Goal: Task Accomplishment & Management: Manage account settings

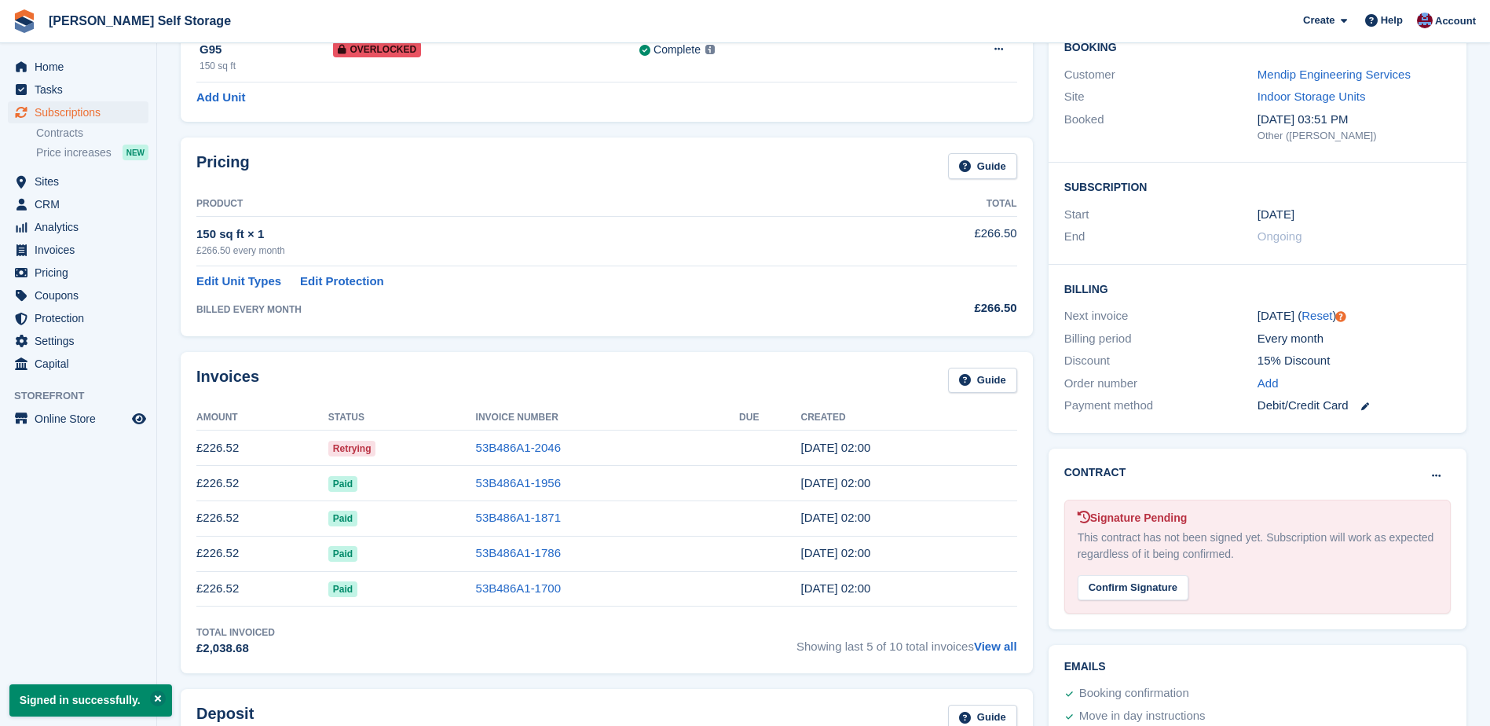
scroll to position [157, 0]
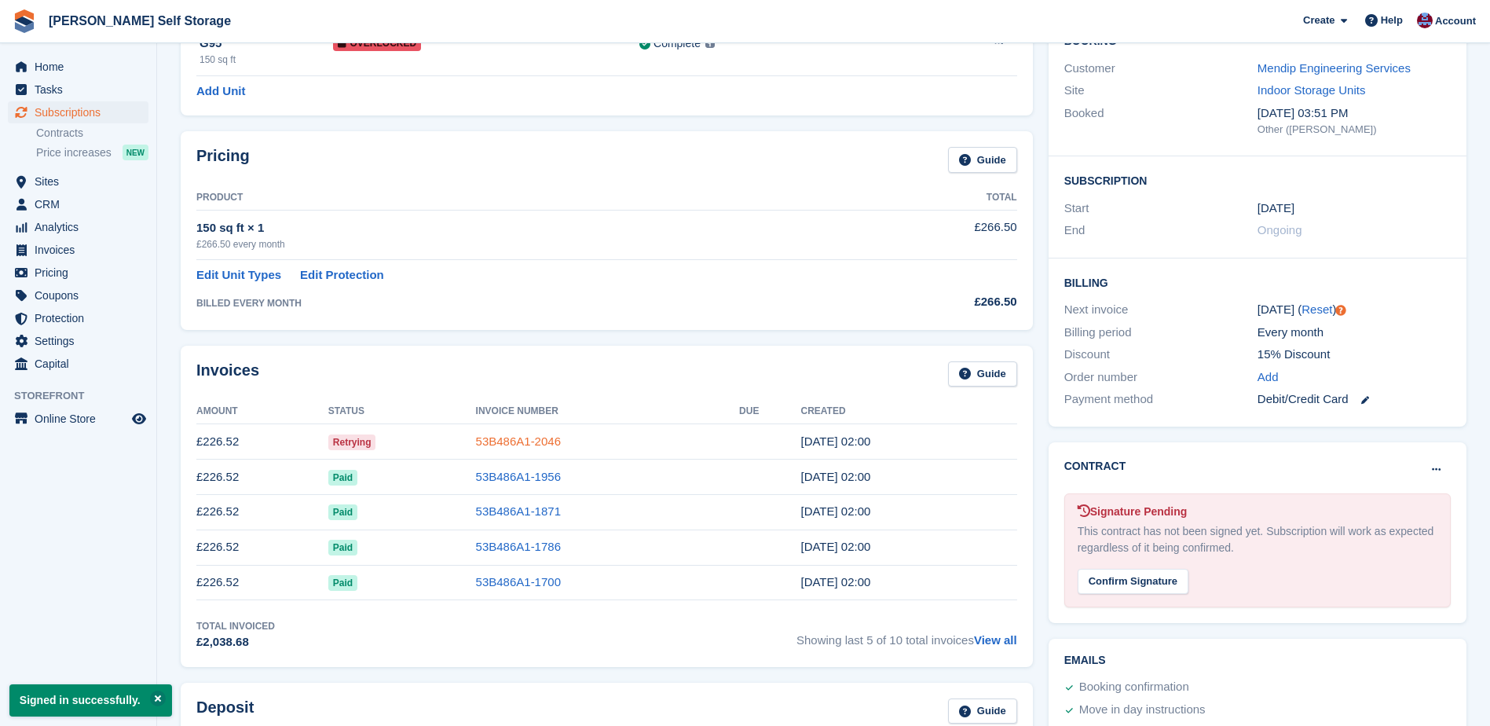
click at [532, 439] on link "53B486A1-2046" at bounding box center [518, 440] width 85 height 13
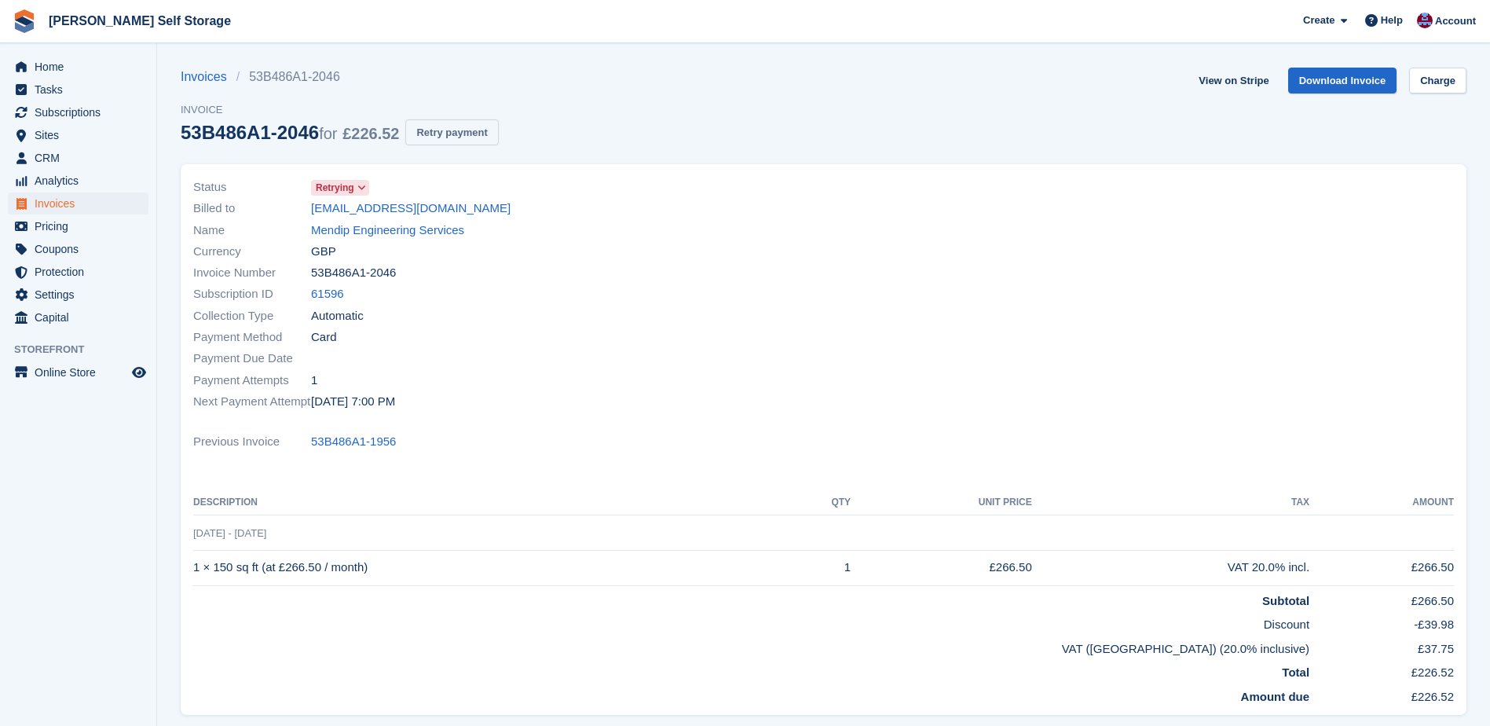
click at [452, 135] on button "Retry payment" at bounding box center [451, 132] width 93 height 26
click at [38, 68] on span "Home" at bounding box center [82, 67] width 94 height 22
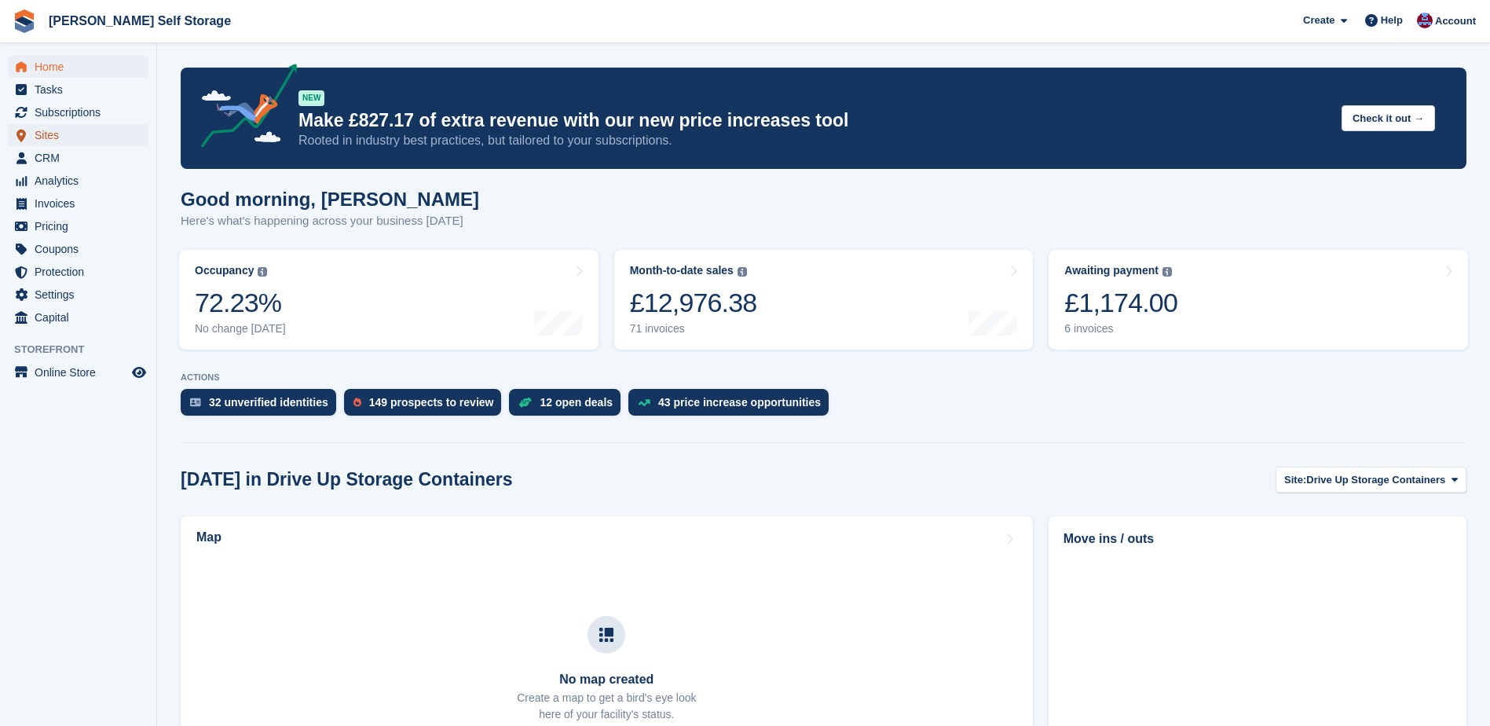
click at [42, 134] on span "Sites" at bounding box center [82, 135] width 94 height 22
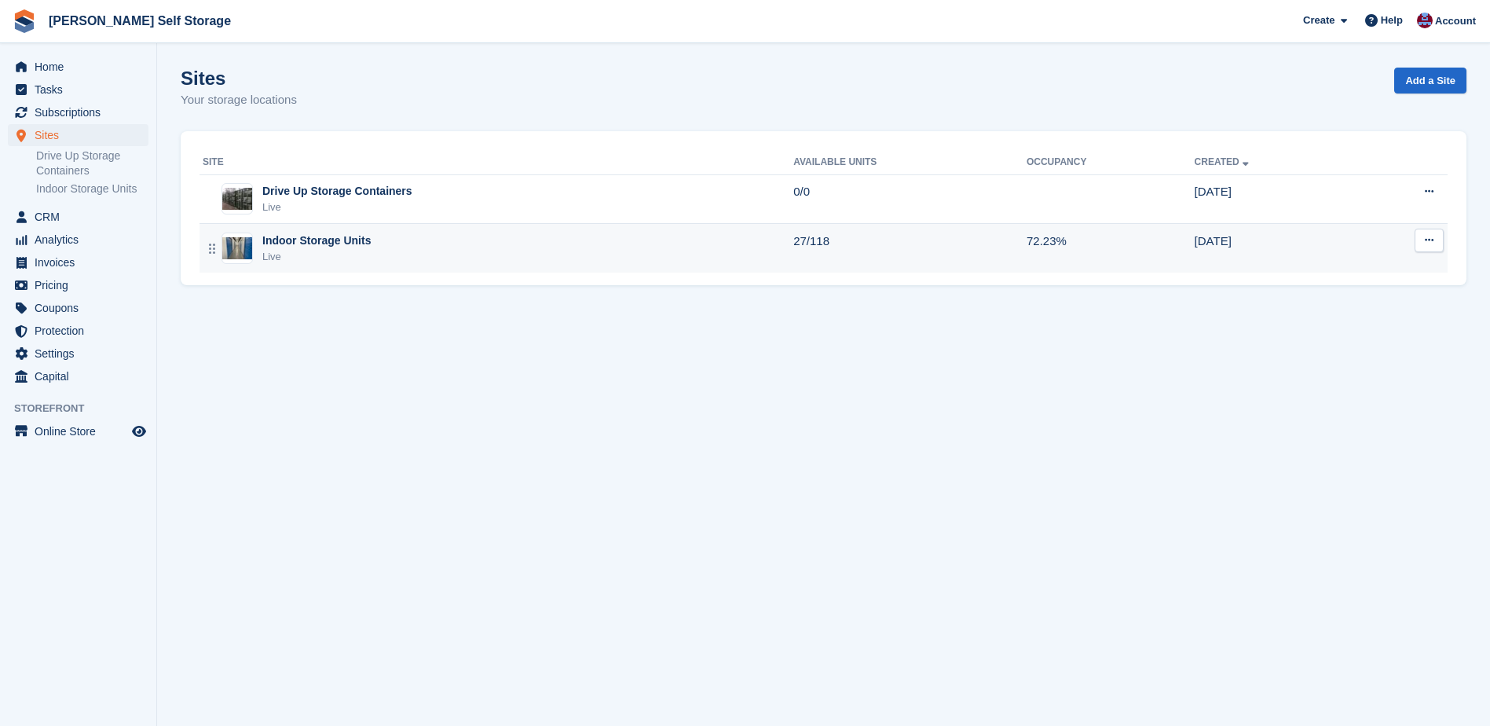
click at [280, 240] on div "Indoor Storage Units" at bounding box center [316, 241] width 108 height 16
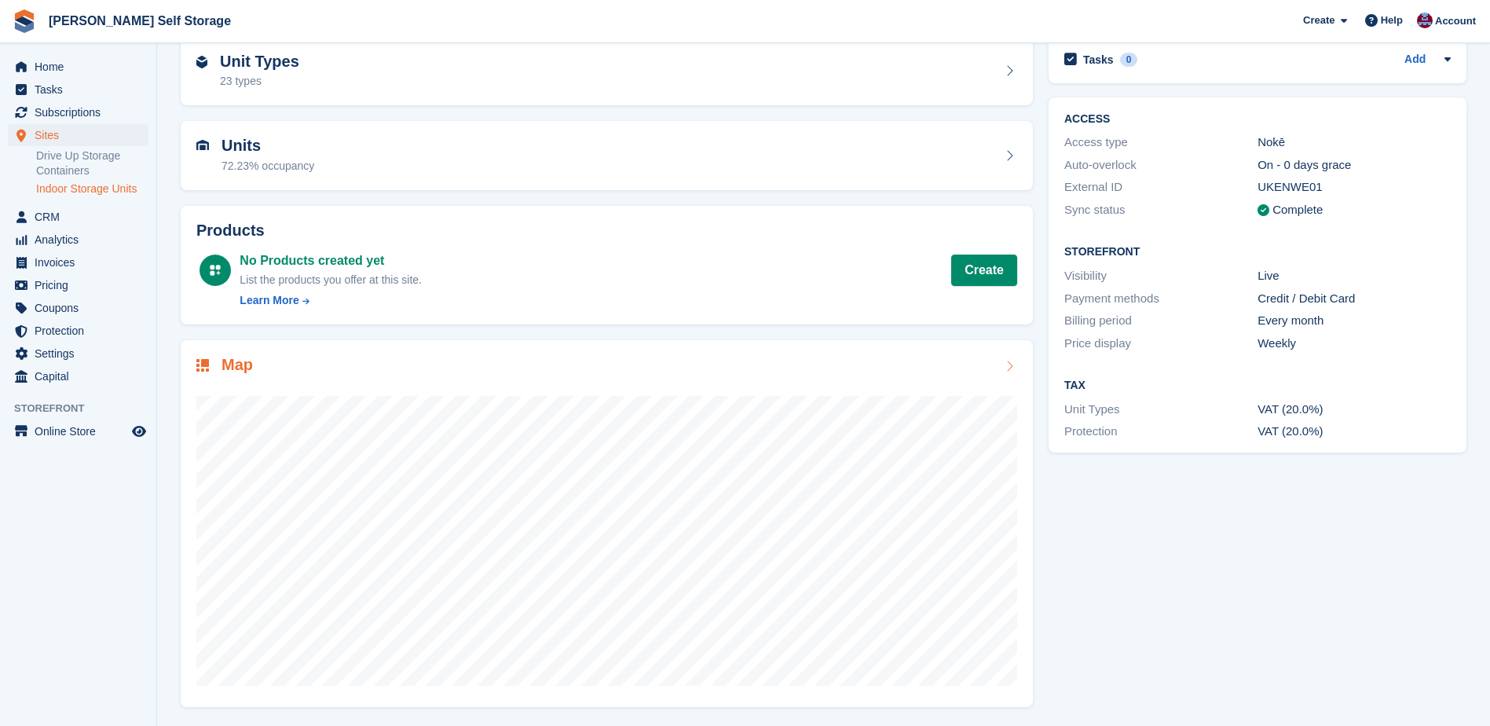
scroll to position [79, 0]
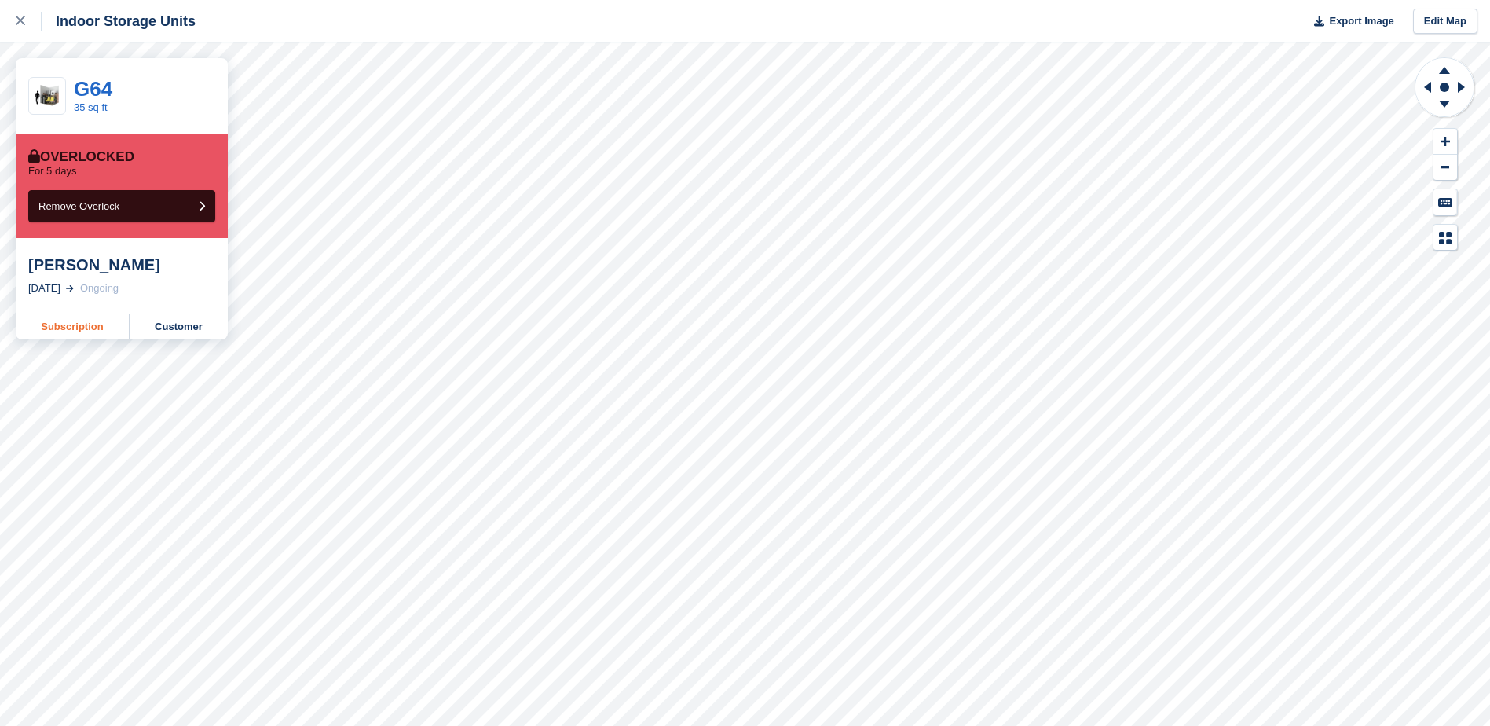
click at [52, 326] on link "Subscription" at bounding box center [73, 326] width 114 height 25
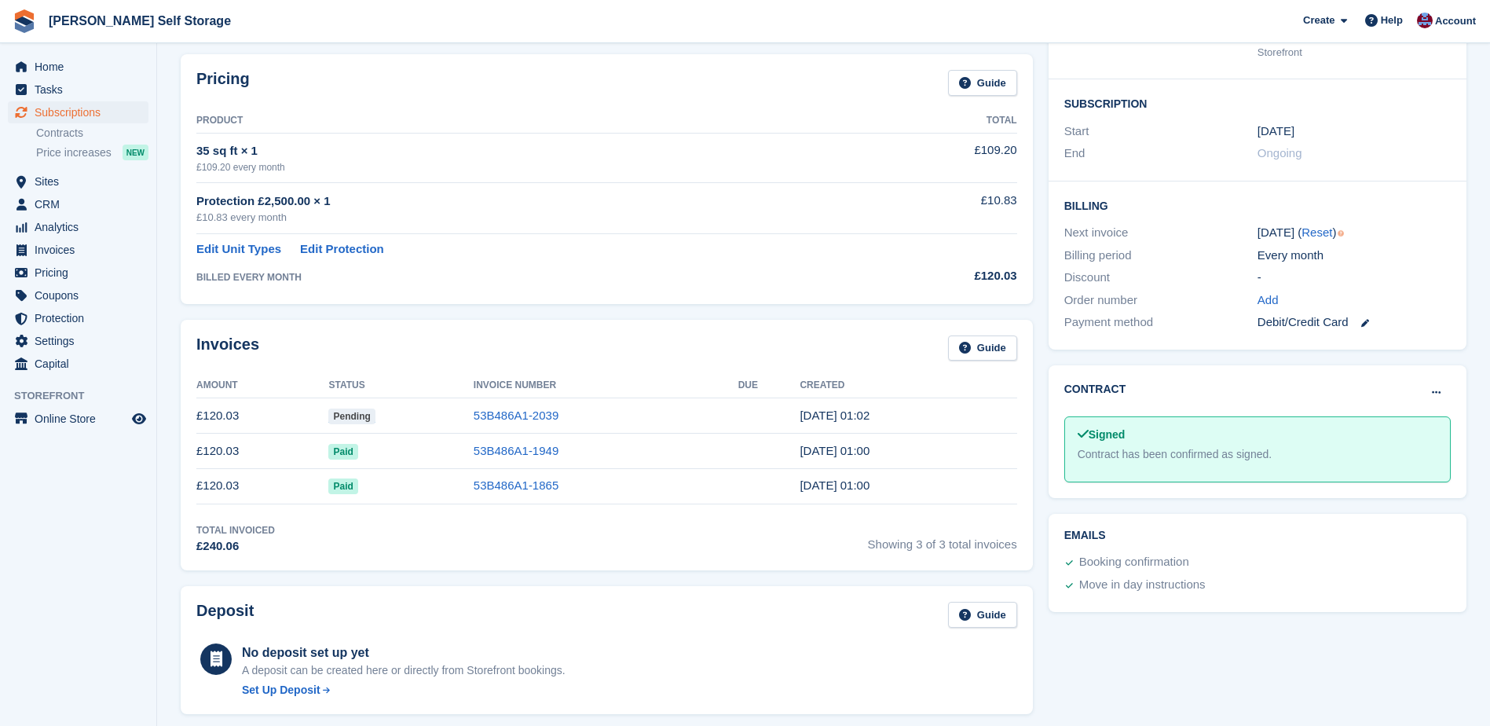
scroll to position [236, 0]
click at [491, 408] on link "53B486A1-2039" at bounding box center [516, 413] width 85 height 13
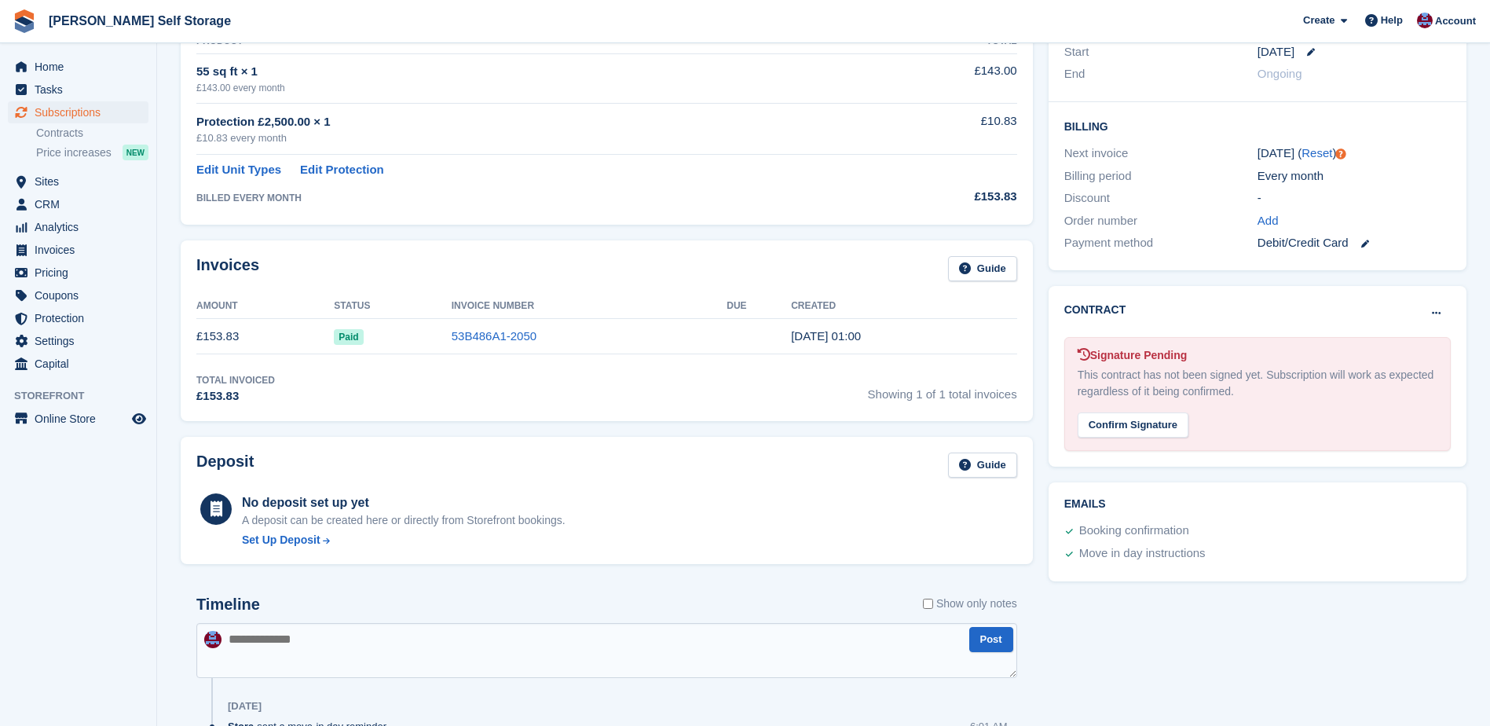
scroll to position [314, 0]
click at [1110, 420] on div "Confirm Signature" at bounding box center [1133, 425] width 111 height 26
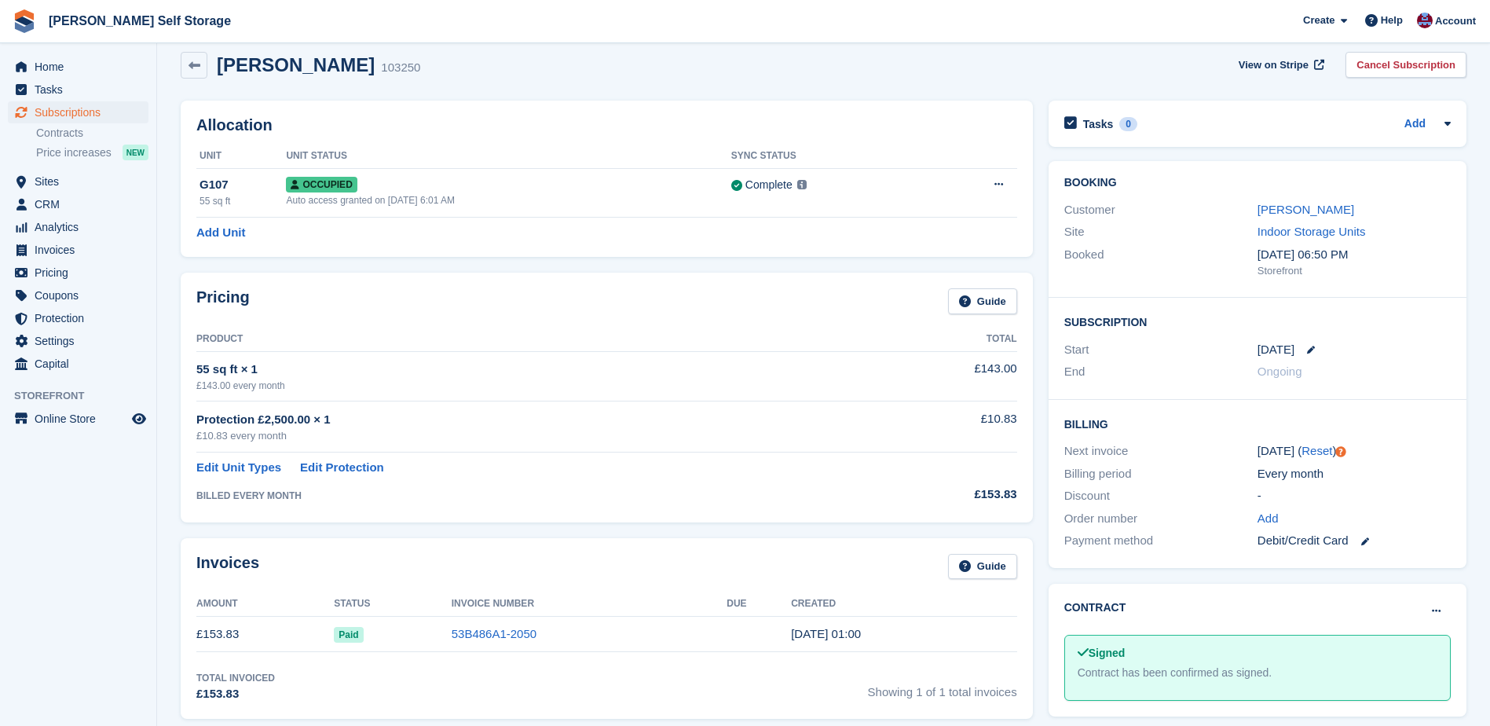
scroll to position [0, 0]
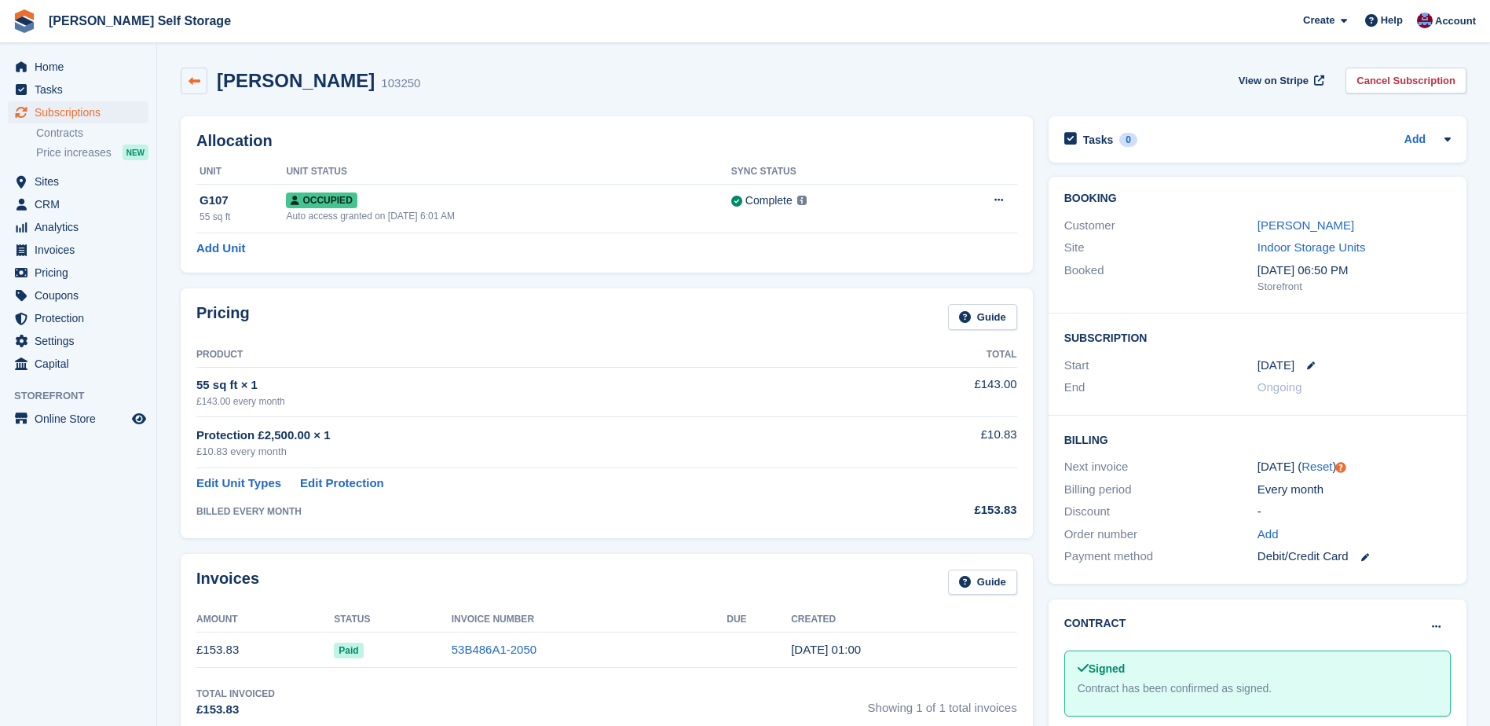
click at [198, 76] on icon at bounding box center [195, 81] width 12 height 12
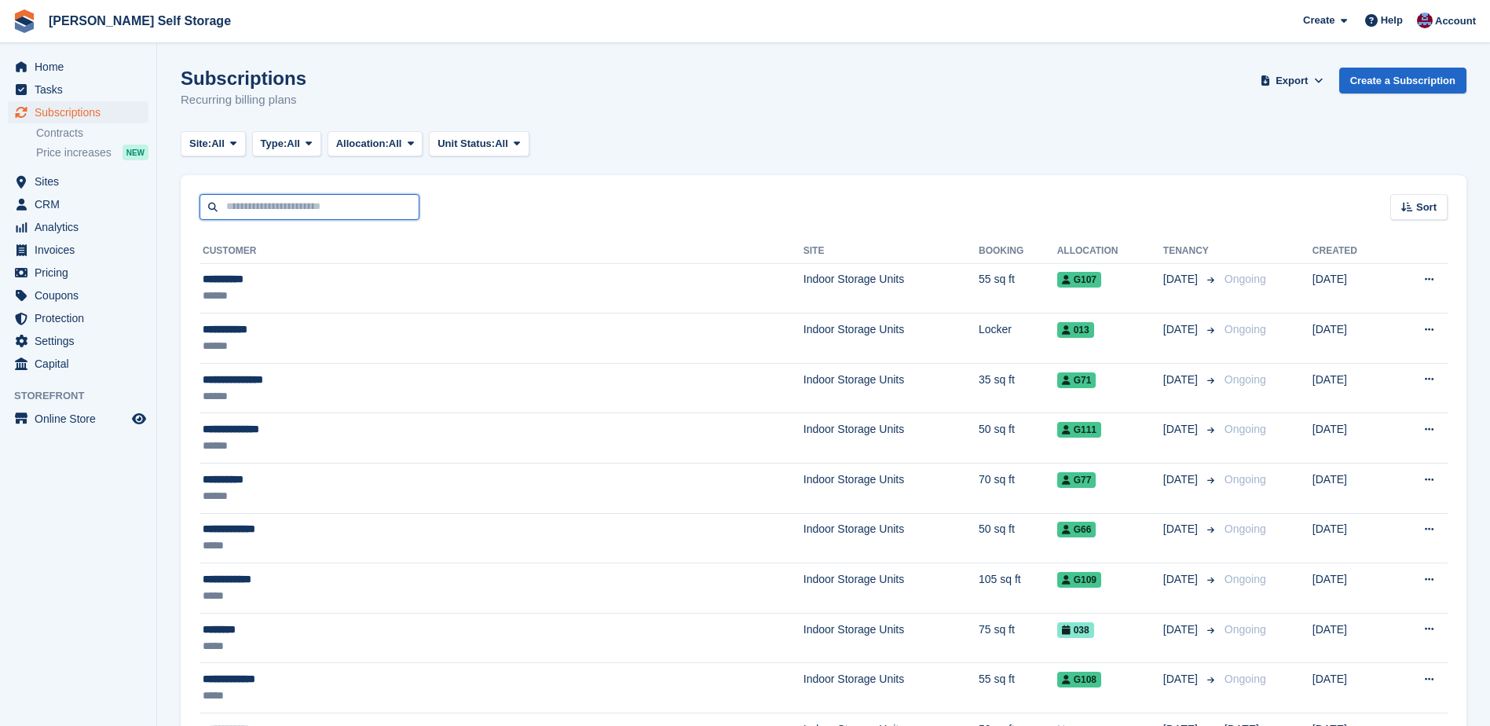
click at [241, 200] on input "text" at bounding box center [310, 207] width 220 height 26
type input "**********"
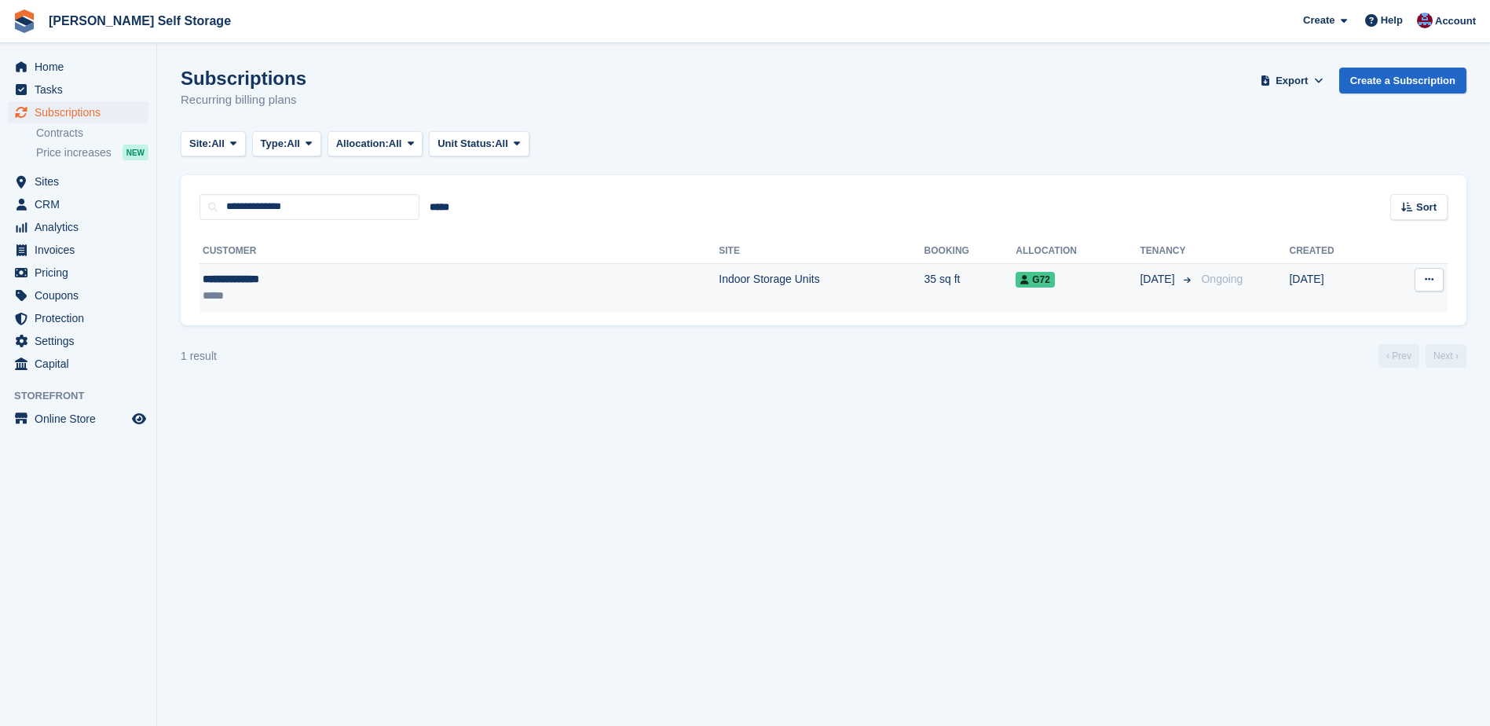
click at [249, 283] on div "**********" at bounding box center [329, 279] width 252 height 16
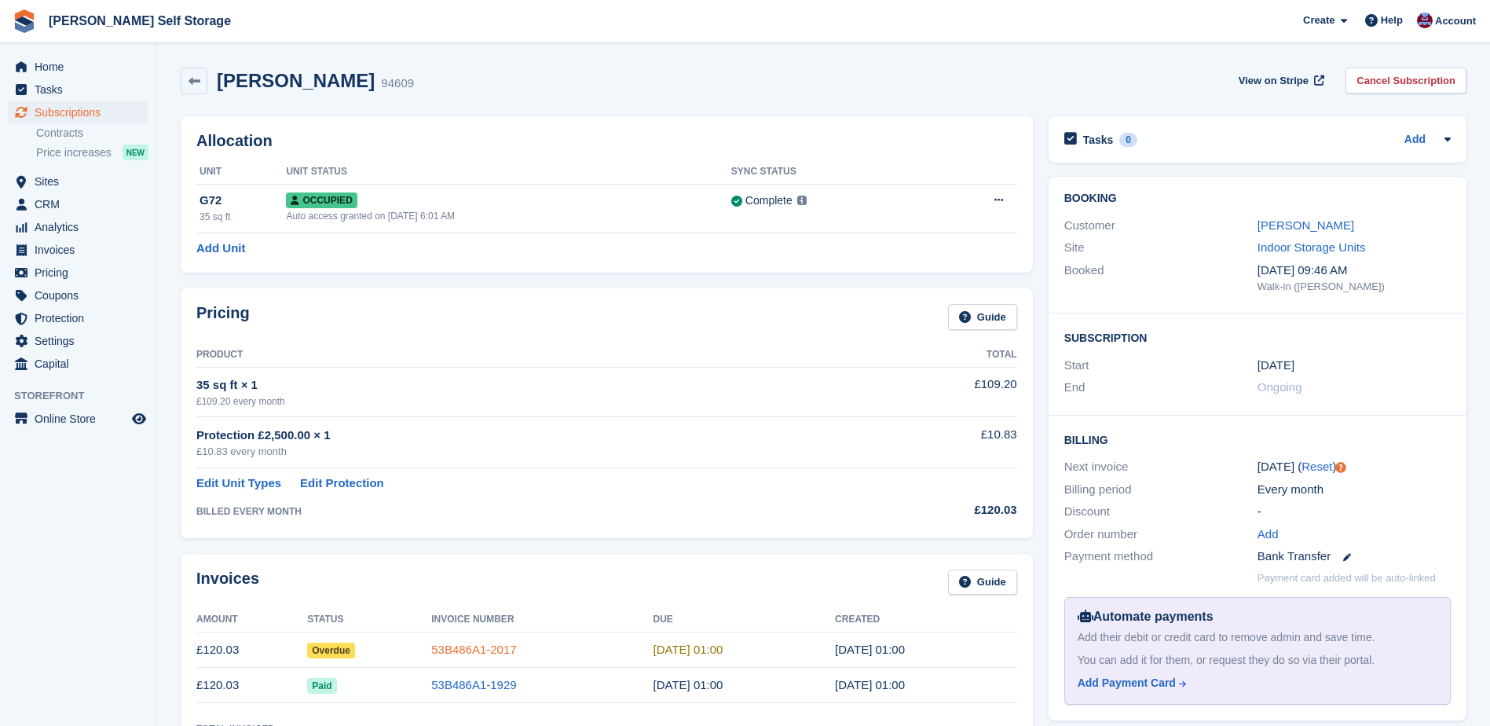
click at [490, 648] on link "53B486A1-2017" at bounding box center [473, 649] width 85 height 13
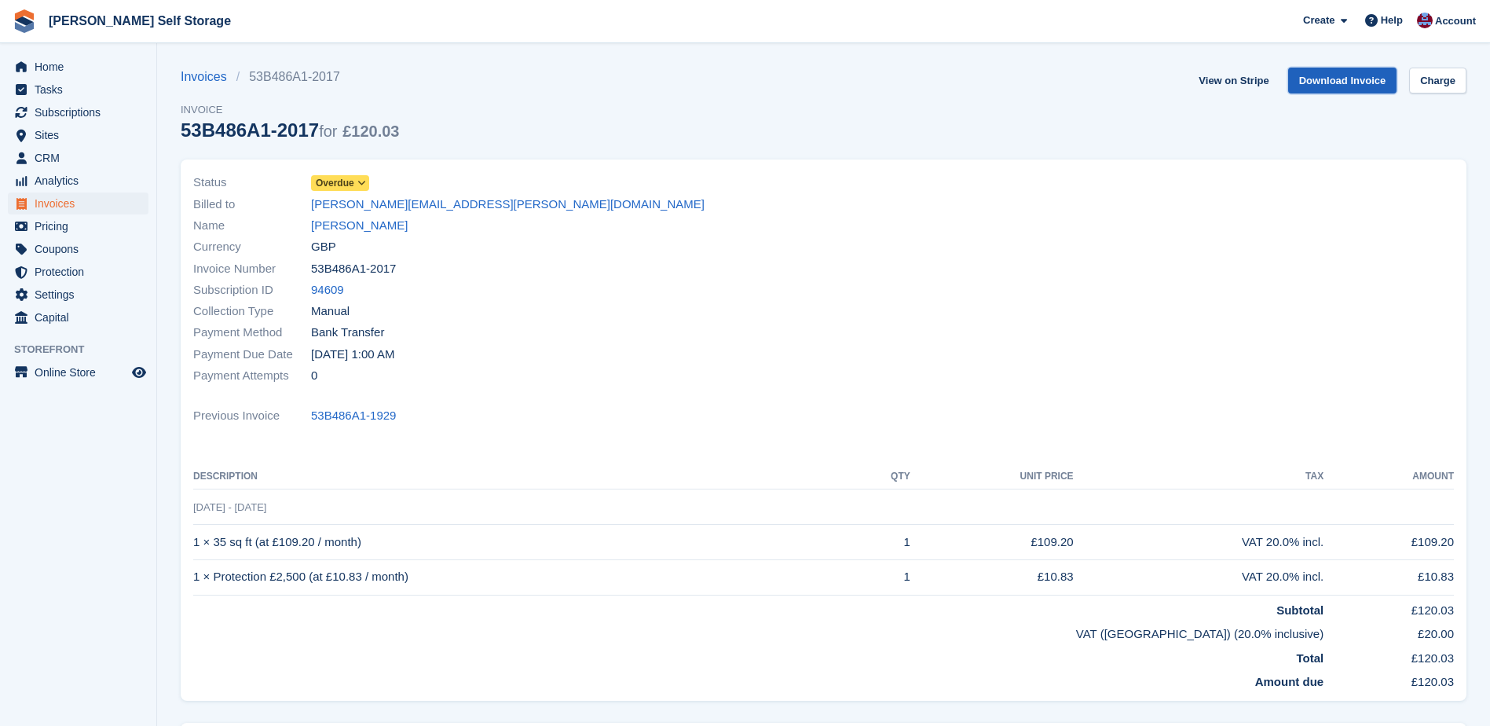
click at [1343, 73] on link "Download Invoice" at bounding box center [1342, 81] width 109 height 26
drag, startPoint x: 969, startPoint y: 107, endPoint x: 1010, endPoint y: 64, distance: 58.9
click at [969, 106] on div "Invoices 53B486A1-2017 Invoice 53B486A1-2017 for £120.03 View on Stripe Downloa…" at bounding box center [824, 114] width 1286 height 92
click at [52, 69] on span "Home" at bounding box center [82, 67] width 94 height 22
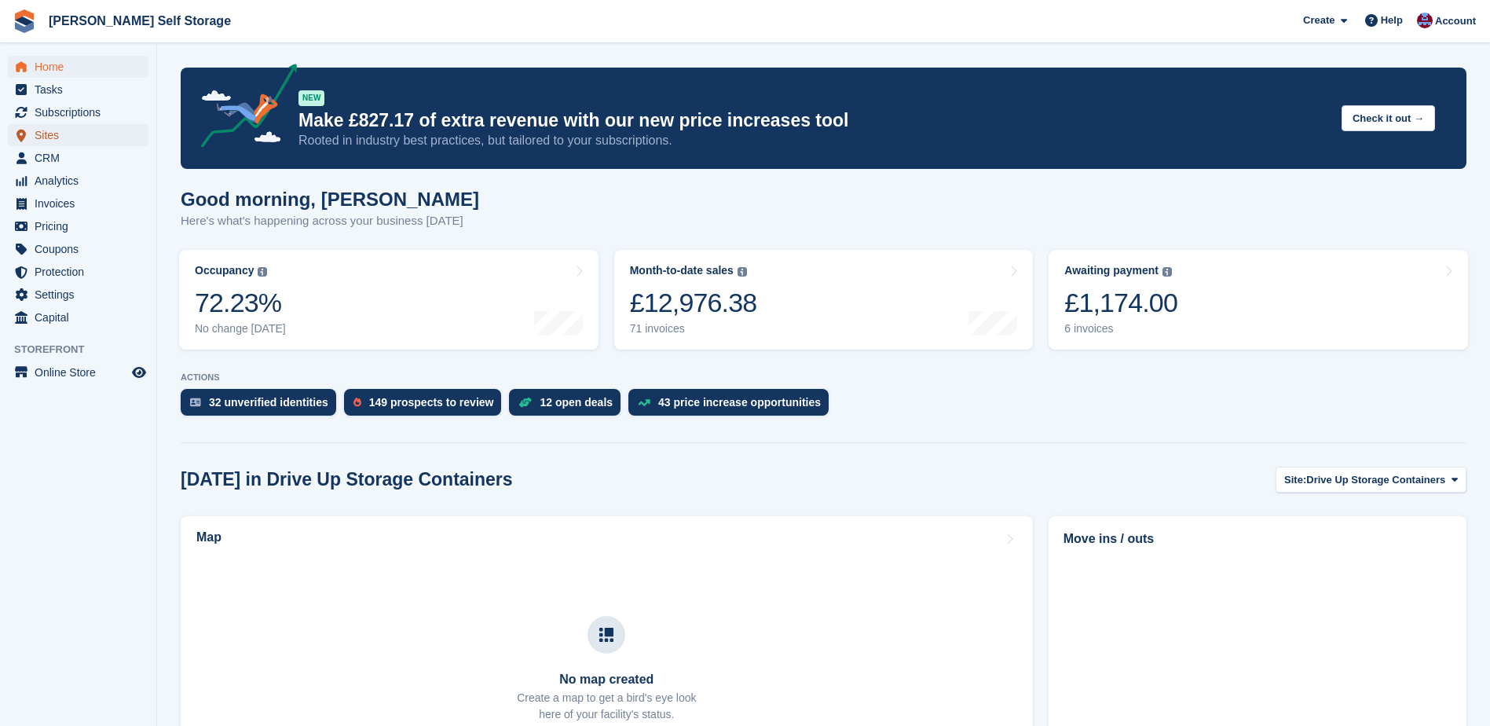
click at [39, 137] on span "Sites" at bounding box center [82, 135] width 94 height 22
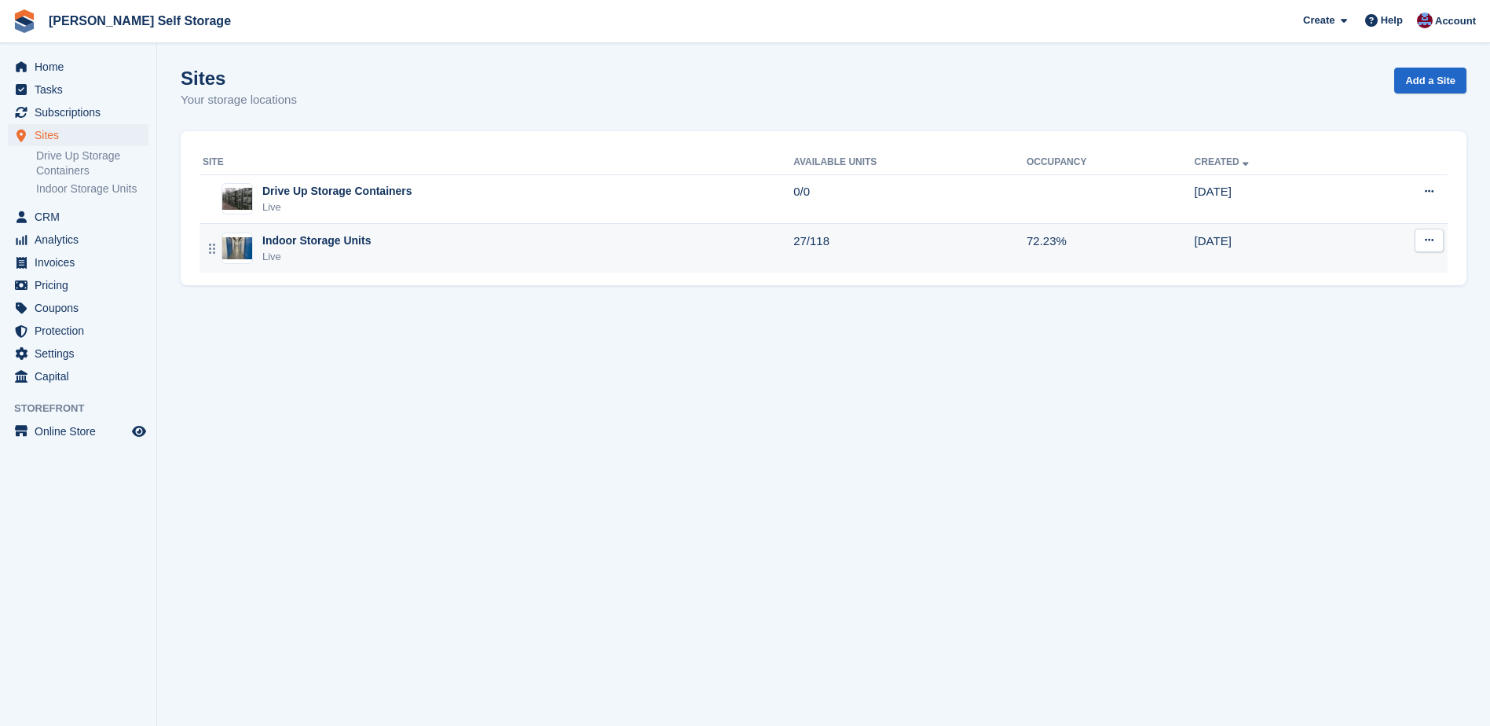
click at [309, 241] on div "Indoor Storage Units" at bounding box center [316, 241] width 108 height 16
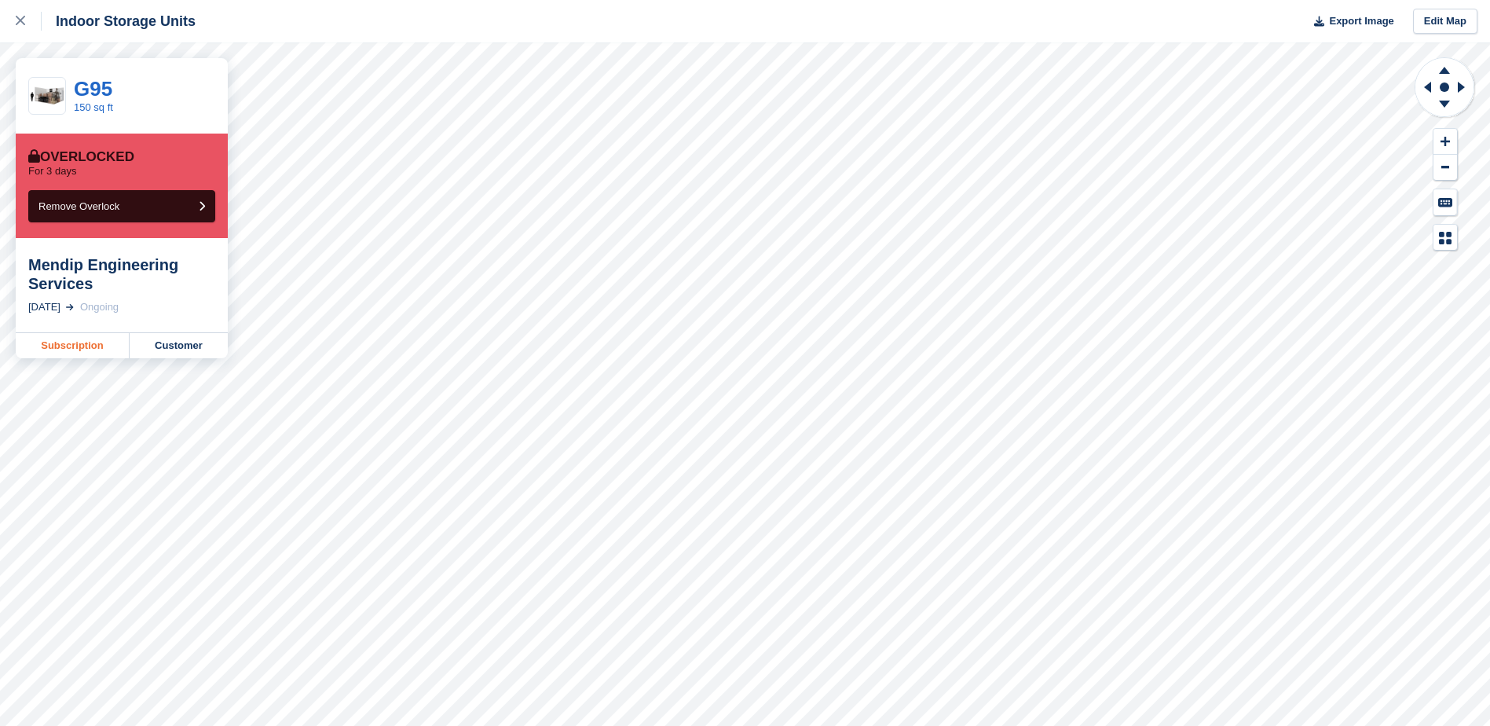
click at [83, 345] on link "Subscription" at bounding box center [73, 345] width 114 height 25
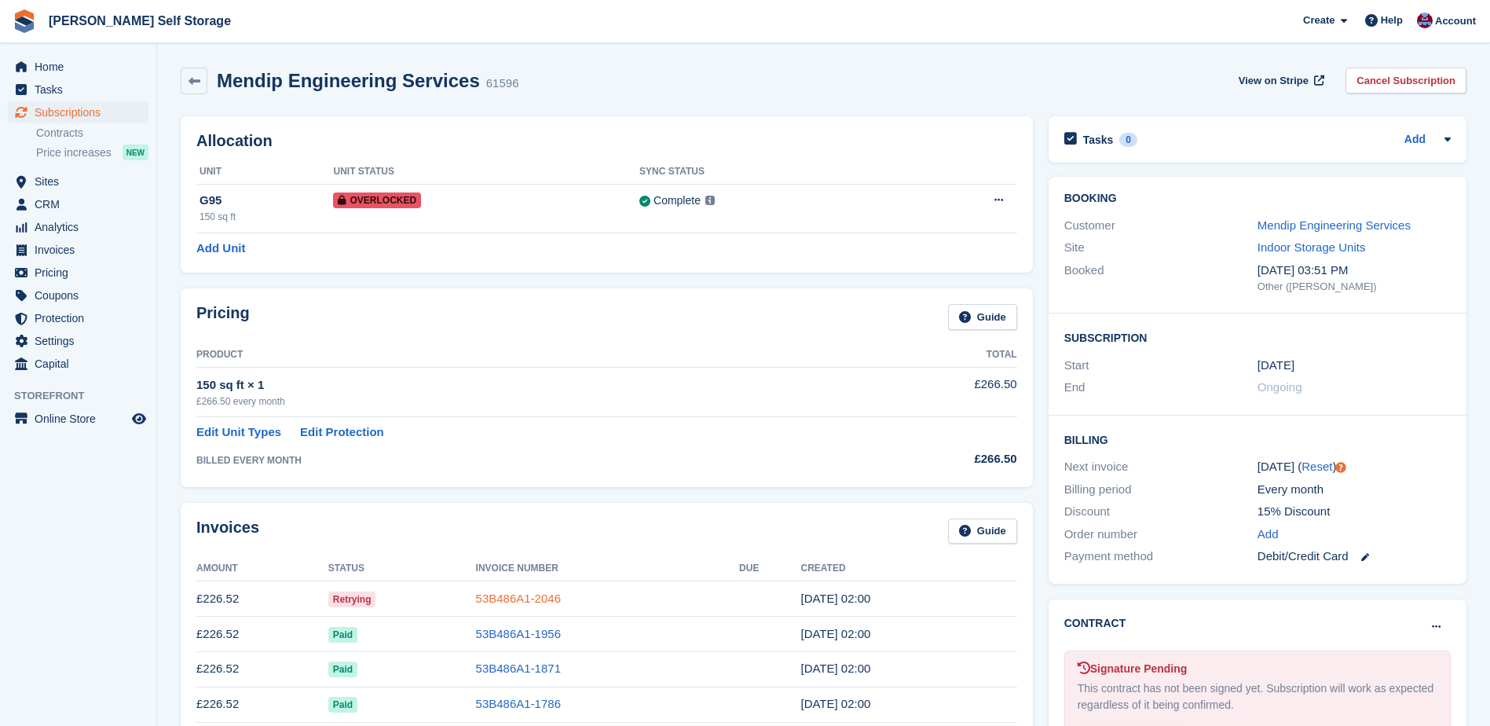
click at [520, 599] on link "53B486A1-2046" at bounding box center [518, 598] width 85 height 13
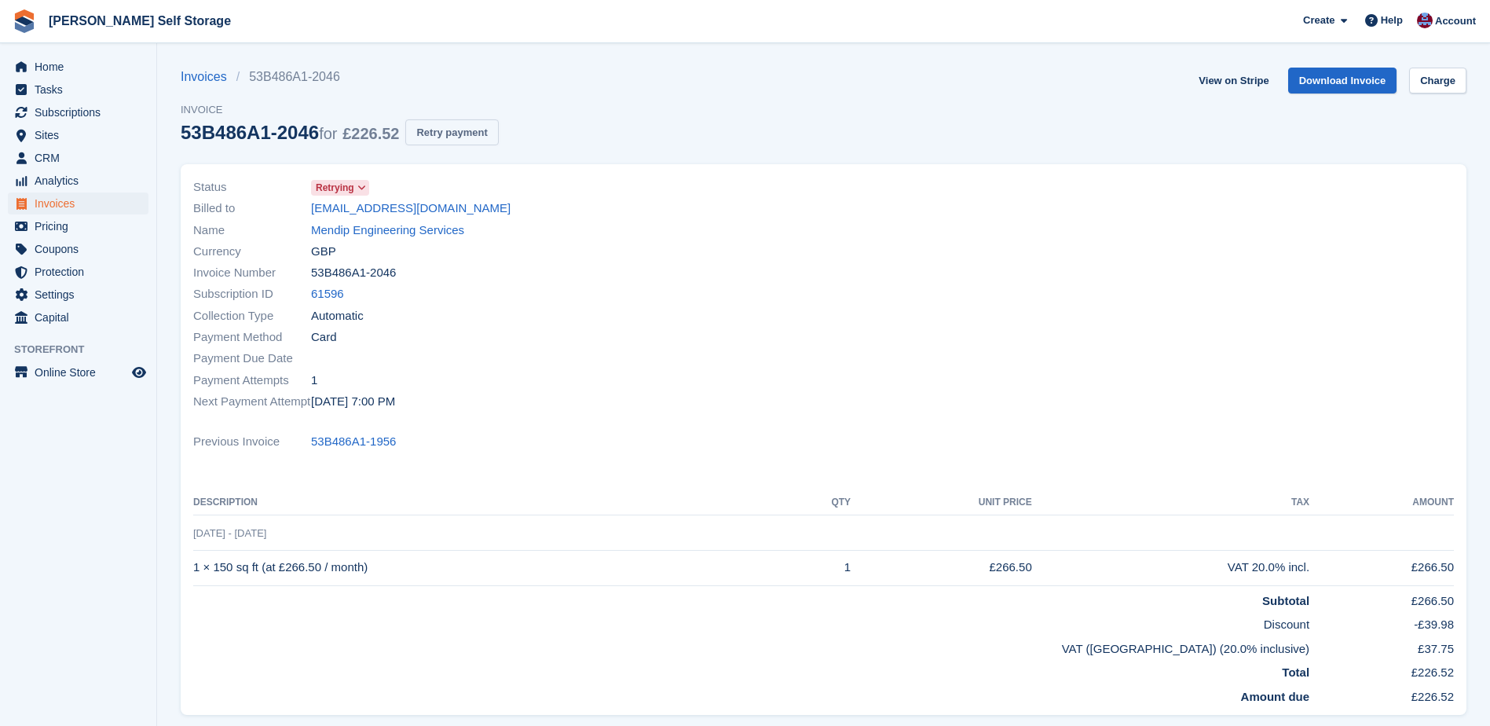
click at [475, 135] on button "Retry payment" at bounding box center [451, 132] width 93 height 26
click at [471, 134] on button "Retry payment" at bounding box center [451, 132] width 93 height 26
click at [58, 132] on span "Sites" at bounding box center [82, 135] width 94 height 22
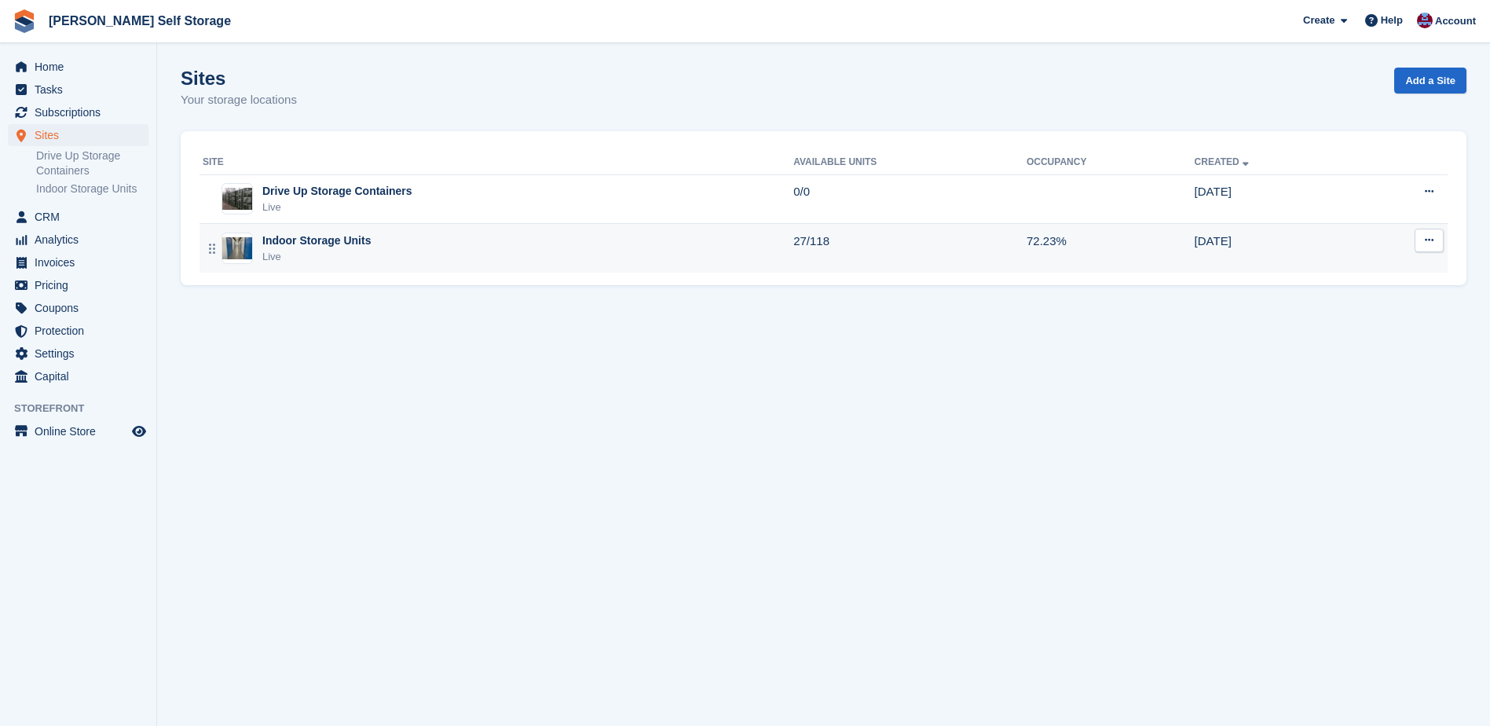
click at [327, 245] on div "Indoor Storage Units" at bounding box center [316, 241] width 108 height 16
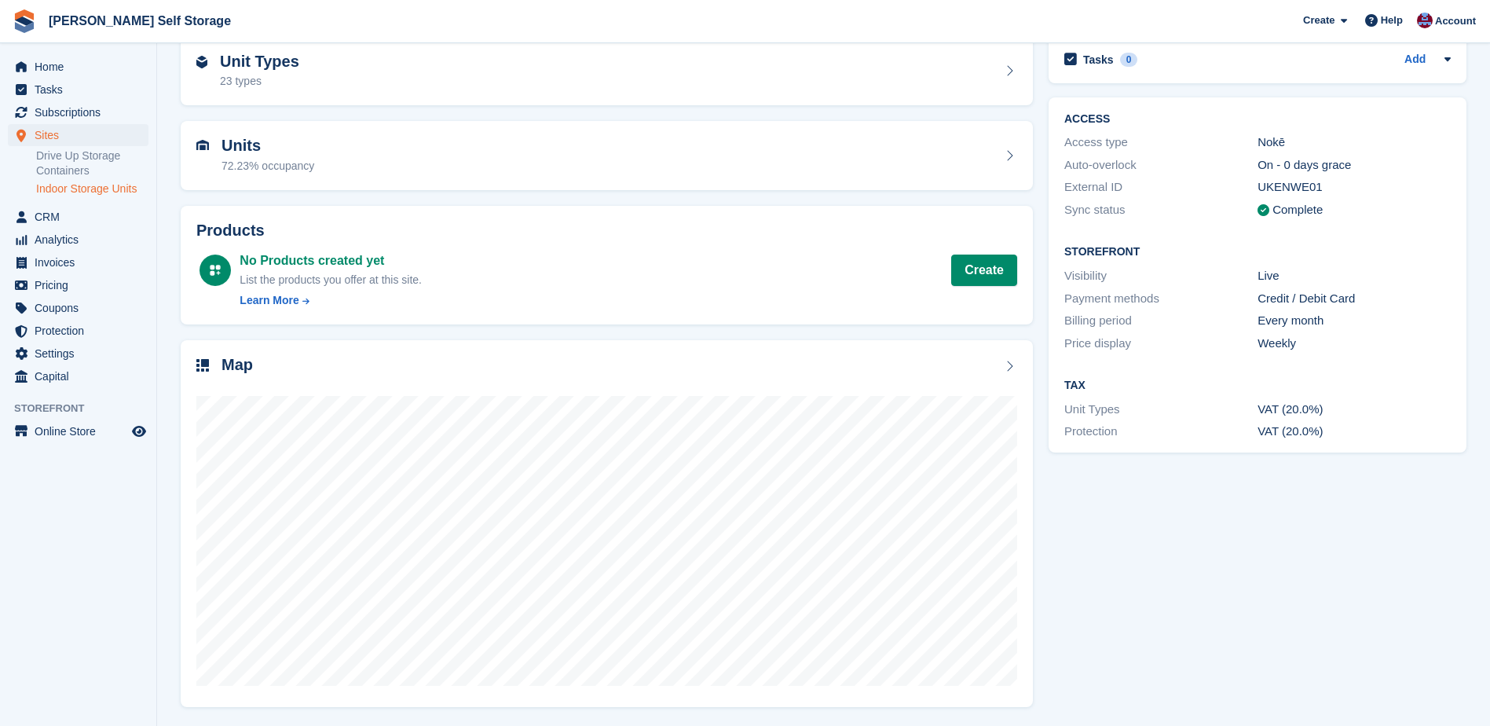
scroll to position [79, 0]
